Goal: Find specific page/section: Find specific page/section

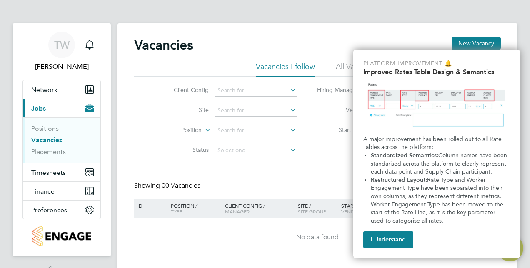
drag, startPoint x: 379, startPoint y: 241, endPoint x: 370, endPoint y: 239, distance: 8.8
click at [379, 241] on button "I Understand" at bounding box center [388, 239] width 50 height 17
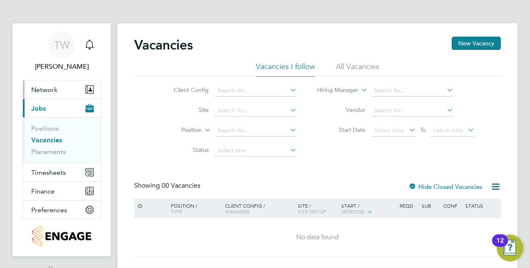
click at [43, 90] on span "Network" at bounding box center [44, 90] width 26 height 8
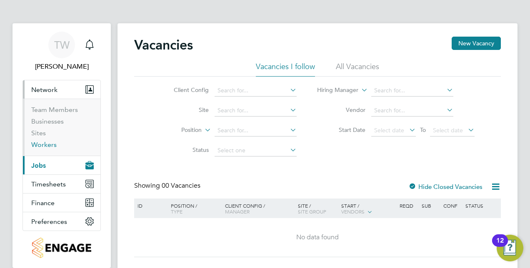
click at [45, 144] on link "Workers" at bounding box center [43, 145] width 25 height 8
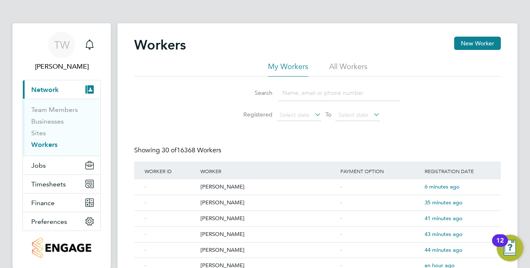
click at [302, 93] on input at bounding box center [339, 93] width 122 height 16
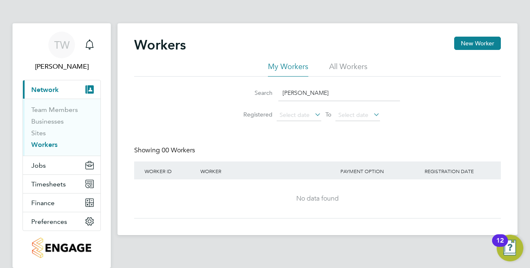
click at [295, 90] on input "chrid woods" at bounding box center [339, 93] width 122 height 16
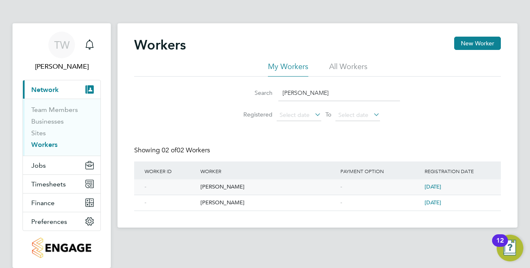
type input "chris woods"
click at [222, 186] on div "[PERSON_NAME]" at bounding box center [268, 186] width 140 height 15
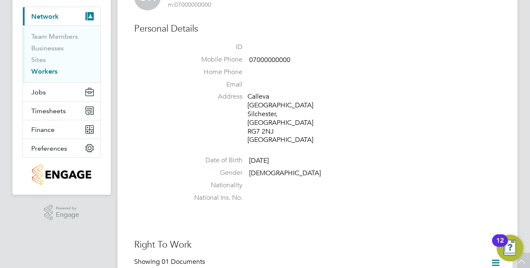
scroll to position [5, 0]
